Goal: Find specific page/section: Find specific page/section

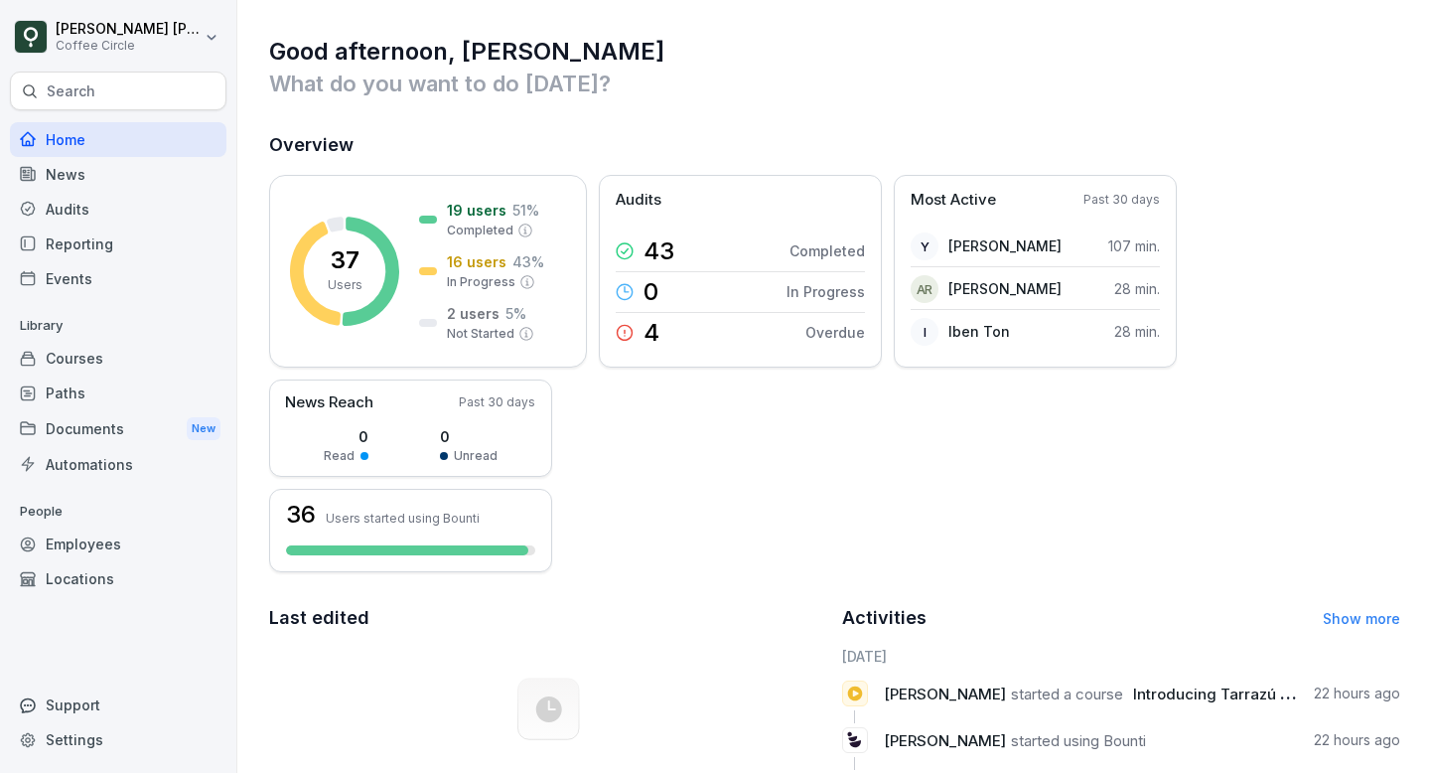
click at [69, 235] on div "Reporting" at bounding box center [118, 243] width 216 height 35
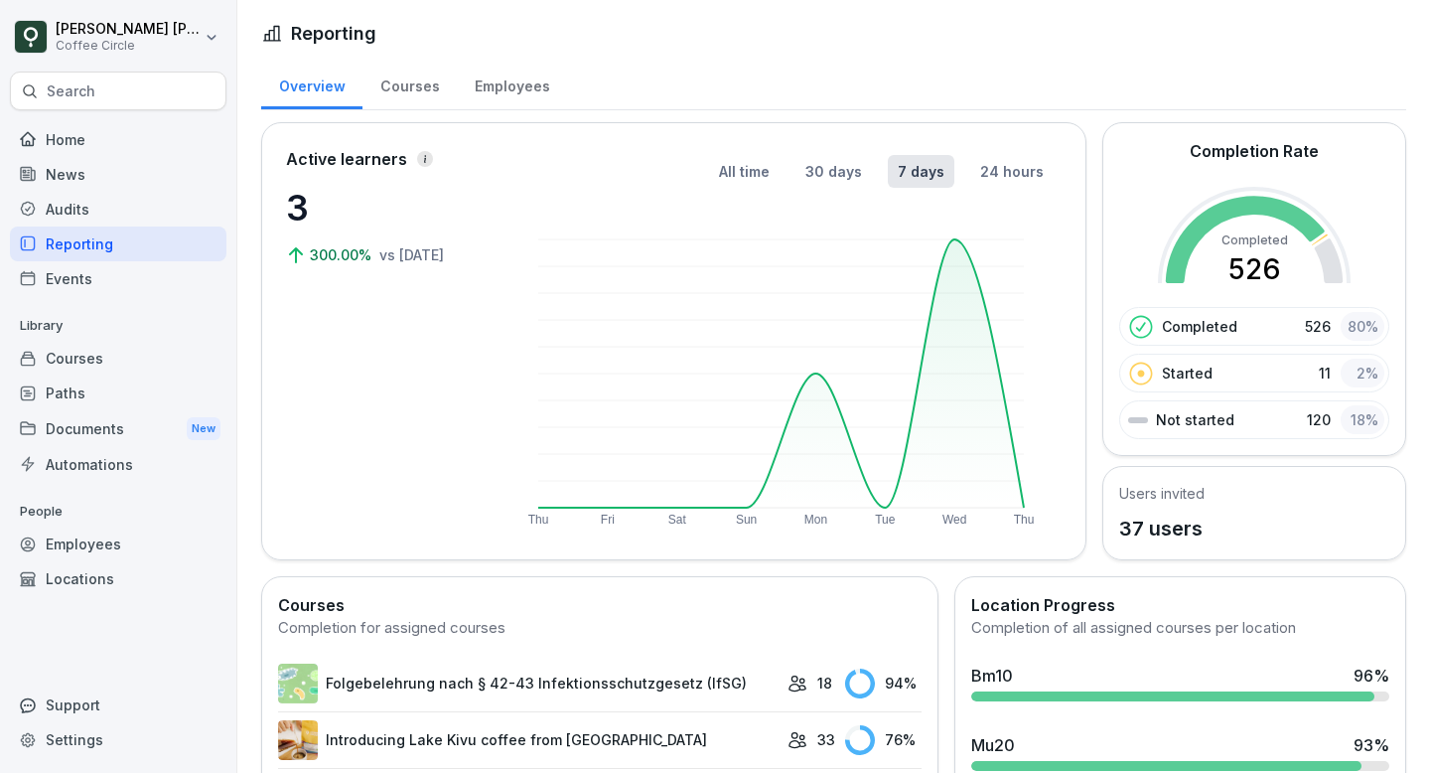
click at [74, 242] on div "Reporting" at bounding box center [118, 243] width 216 height 35
click at [531, 85] on div "Employees" at bounding box center [512, 84] width 110 height 51
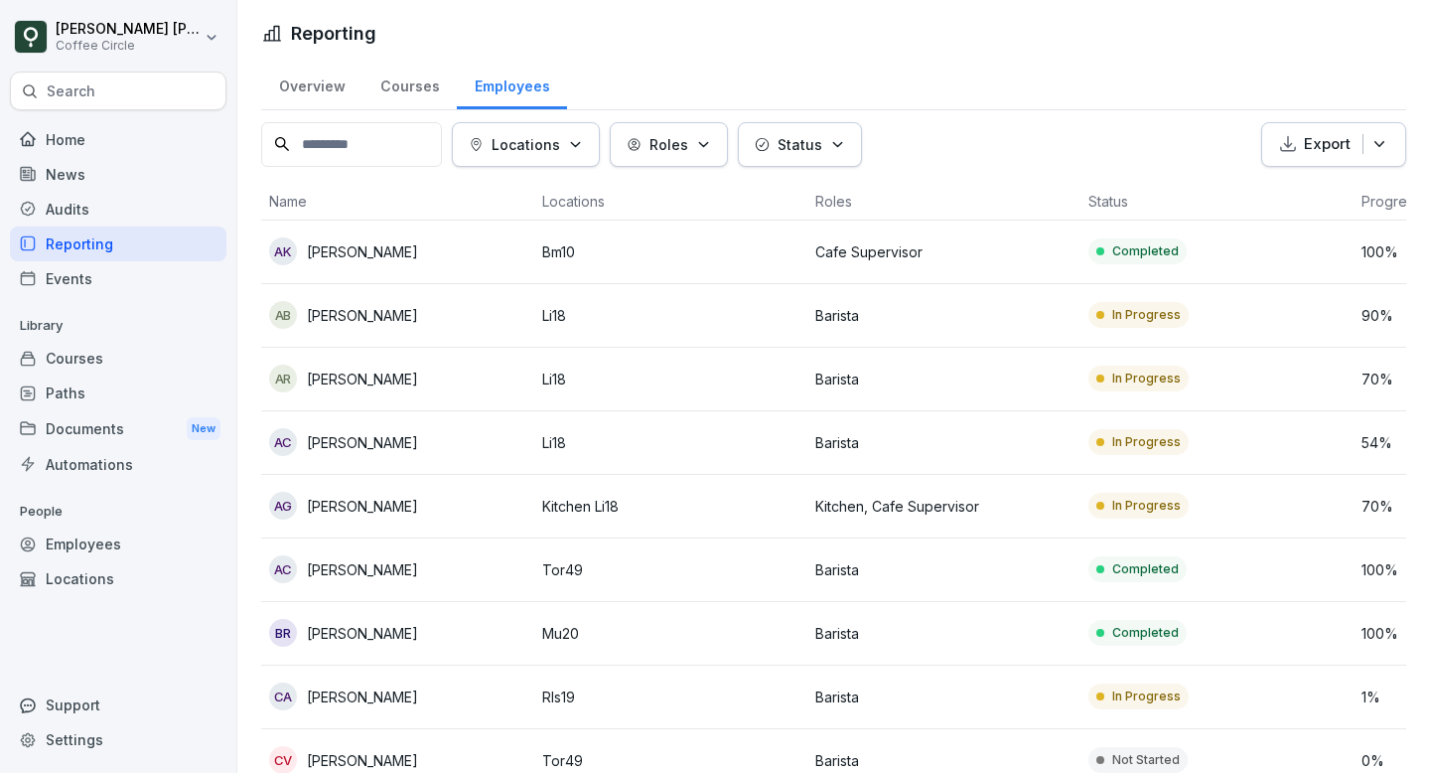
click at [560, 152] on p "Locations" at bounding box center [526, 144] width 69 height 21
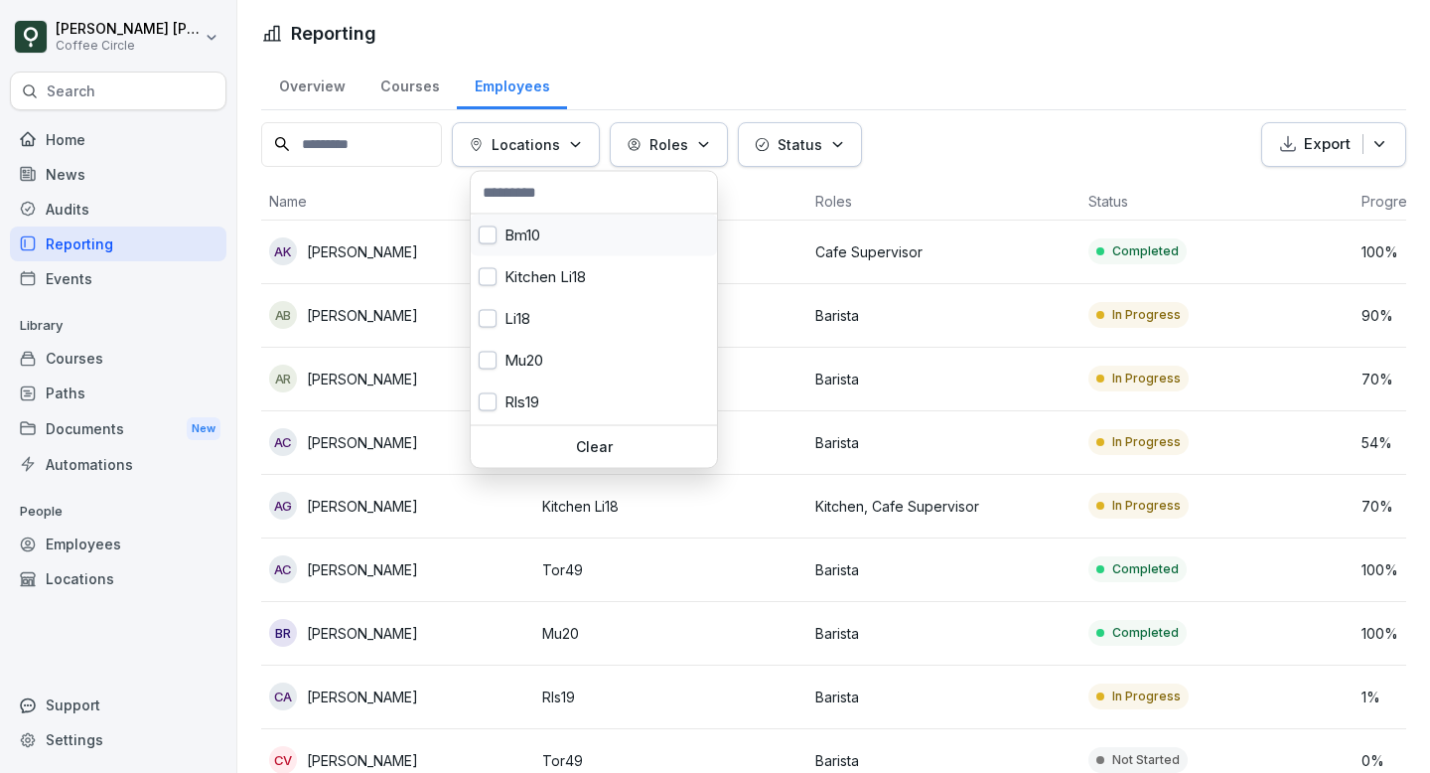
click at [491, 232] on button "button" at bounding box center [488, 235] width 18 height 18
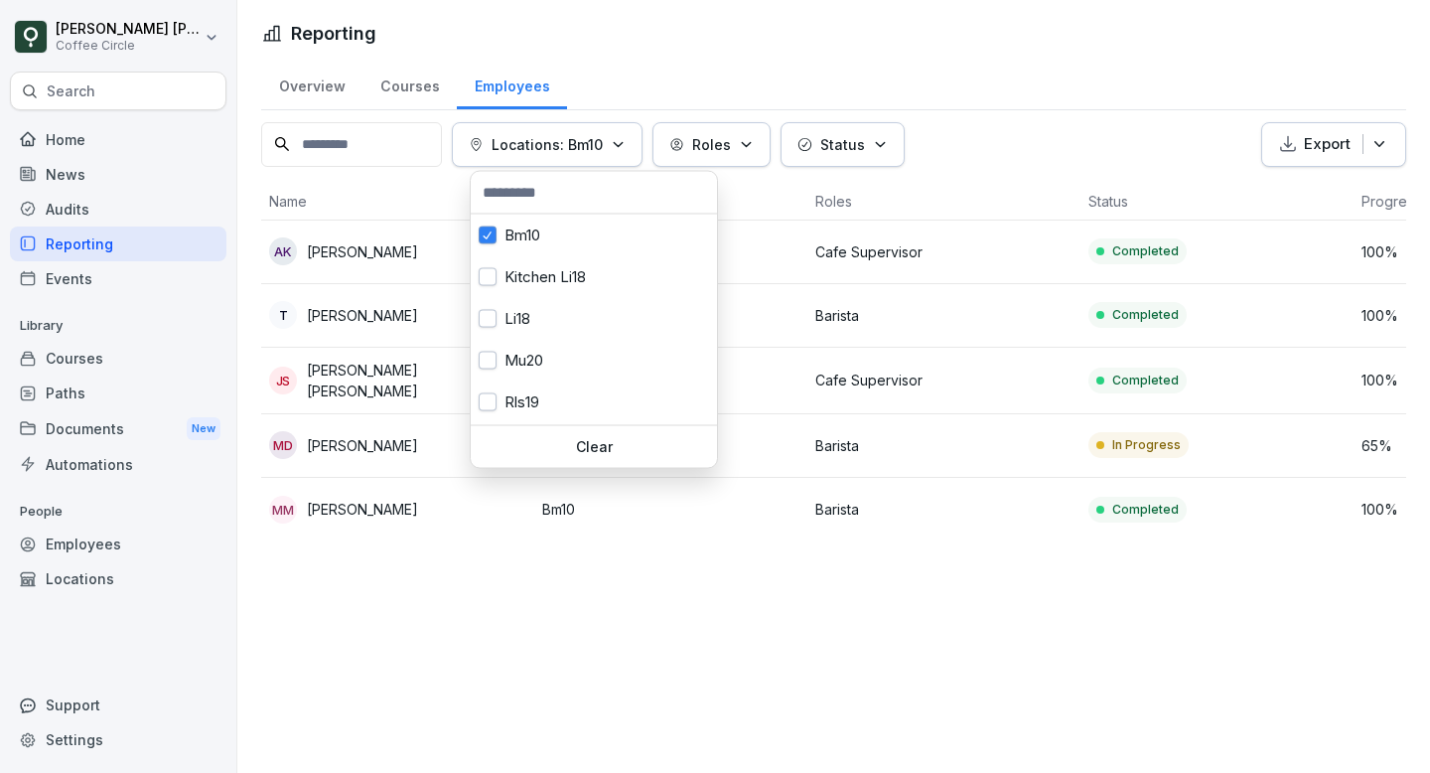
click at [984, 37] on html "[PERSON_NAME] [PERSON_NAME] Coffee Circle Search Home News Audits Reporting Eve…" at bounding box center [715, 386] width 1430 height 773
